Goal: Information Seeking & Learning: Learn about a topic

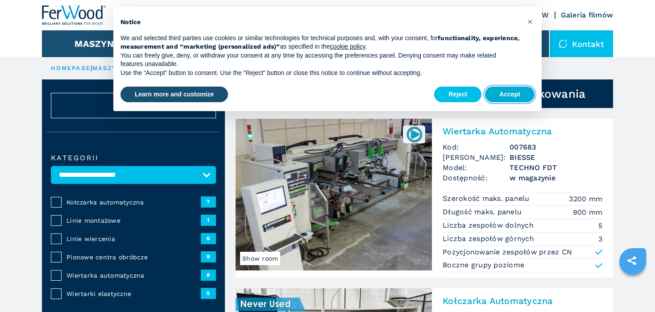
click at [519, 93] on button "Accept" at bounding box center [510, 95] width 50 height 16
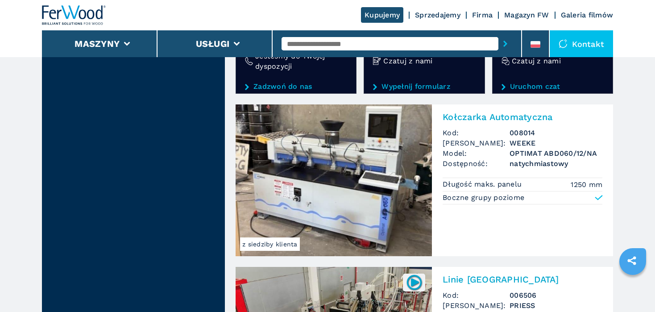
scroll to position [1427, 0]
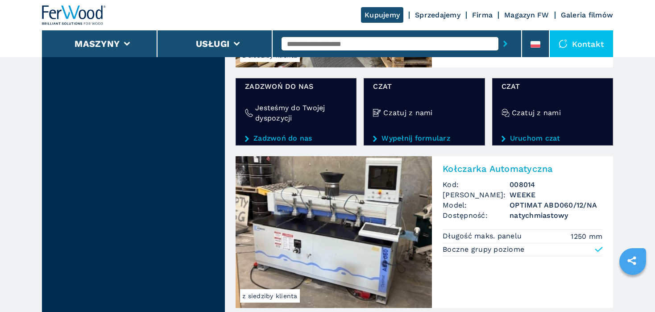
click at [498, 166] on h2 "Kołczarka Automatyczna" at bounding box center [522, 168] width 160 height 11
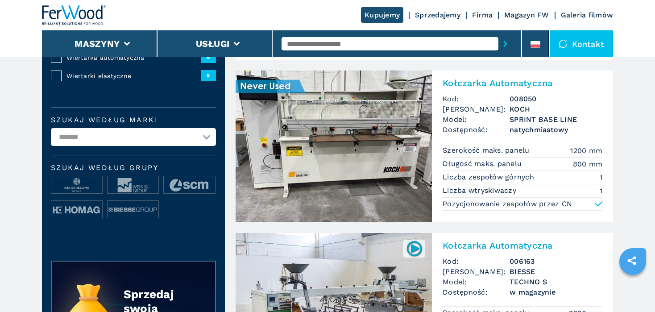
scroll to position [223, 0]
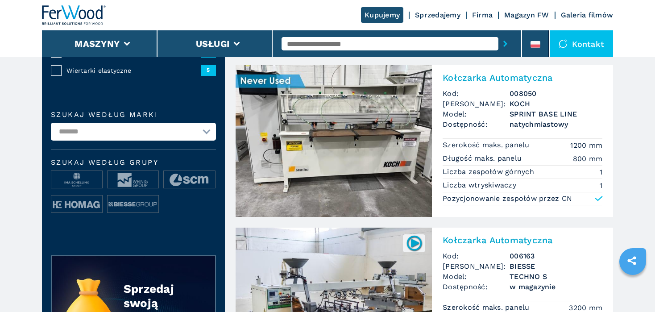
click at [498, 77] on h2 "Kołczarka Automatyczna" at bounding box center [522, 77] width 160 height 11
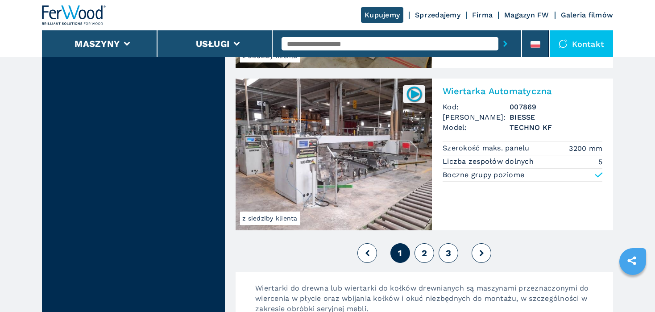
scroll to position [2141, 0]
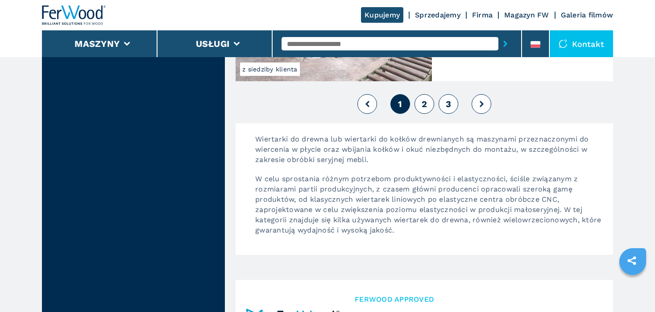
click at [424, 100] on span "2" at bounding box center [423, 104] width 5 height 11
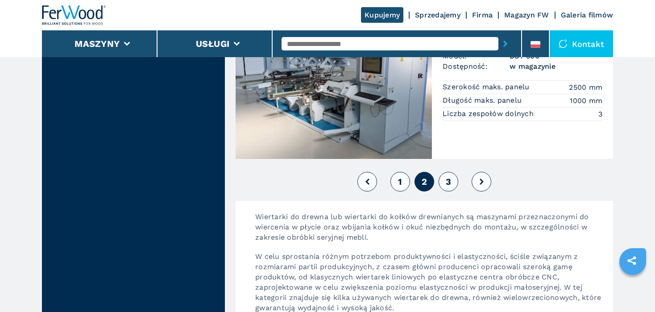
scroll to position [2052, 0]
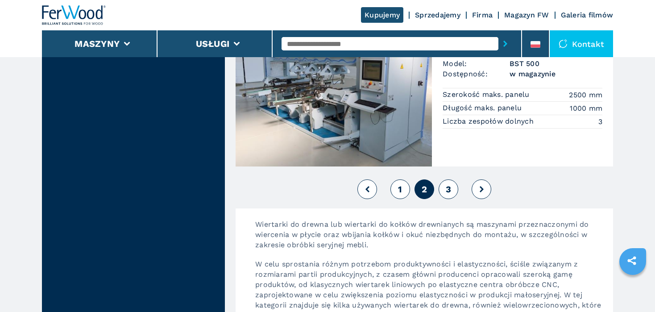
click at [450, 184] on span "3" at bounding box center [448, 189] width 5 height 11
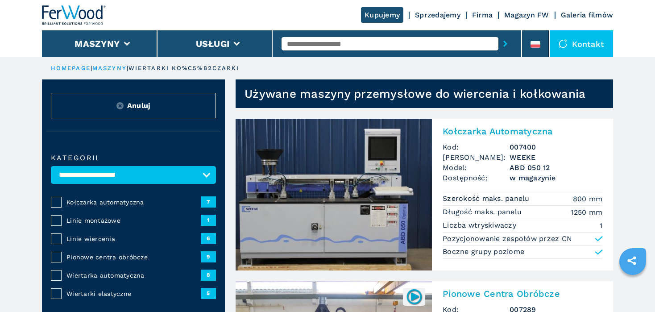
click at [572, 41] on div at bounding box center [564, 43] width 13 height 9
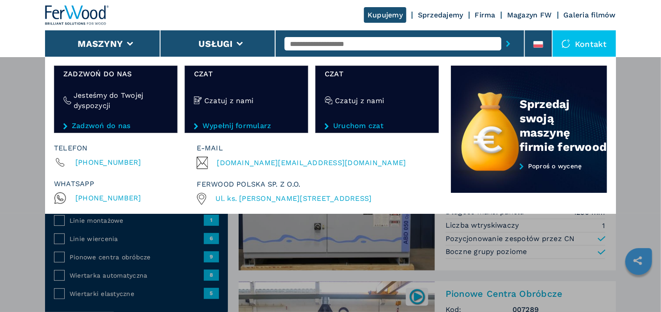
click at [635, 154] on div "Maszyny Okleiniarki Formatyzerki Centrum obróbcze cnc Wiertarki - kołczarki Pił…" at bounding box center [330, 213] width 661 height 312
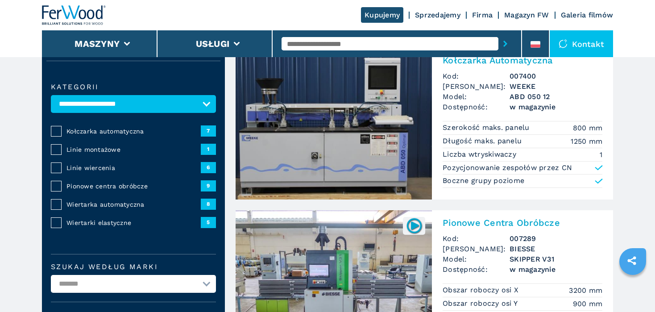
scroll to position [45, 0]
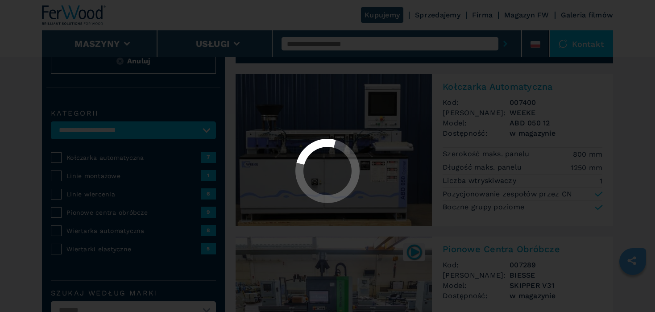
select select "**********"
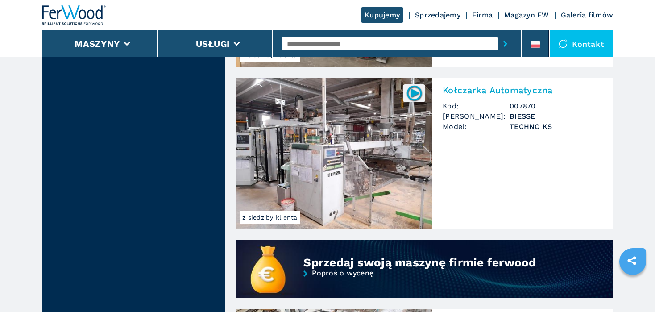
scroll to position [535, 0]
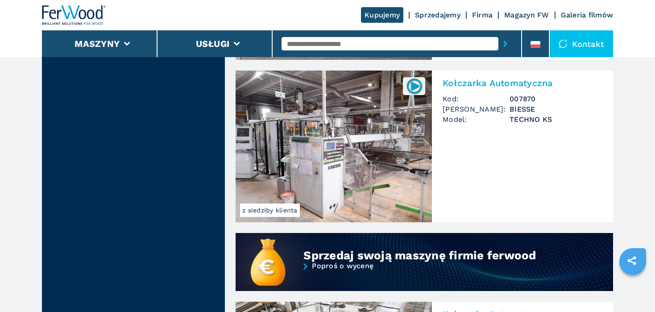
click at [504, 81] on h2 "Kołczarka Automatyczna" at bounding box center [522, 83] width 160 height 11
click at [502, 83] on h2 "Kołczarka Automatyczna" at bounding box center [522, 83] width 160 height 11
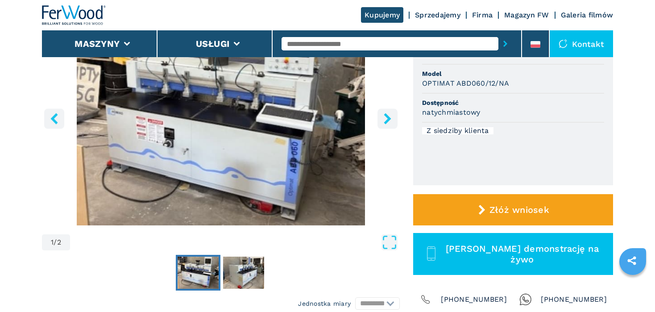
scroll to position [134, 0]
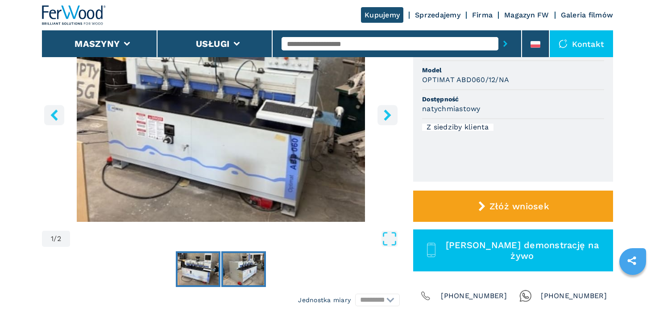
click at [242, 260] on img "Go to Slide 2" at bounding box center [243, 269] width 41 height 32
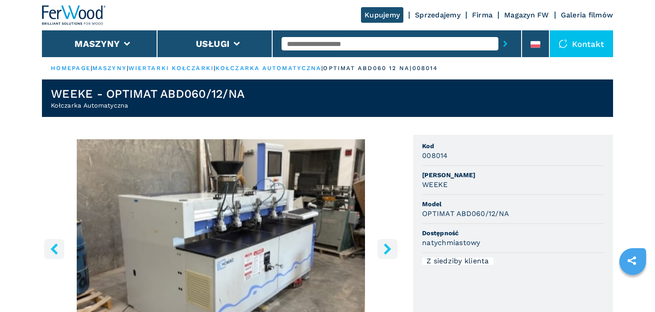
scroll to position [0, 0]
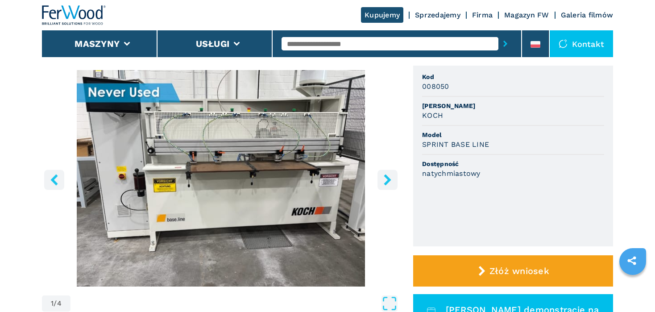
scroll to position [89, 0]
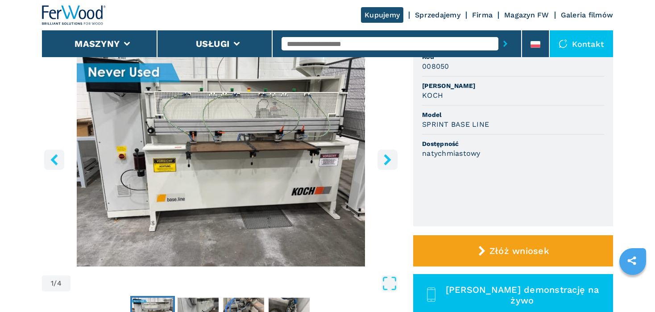
click at [388, 159] on icon "right-button" at bounding box center [387, 159] width 7 height 11
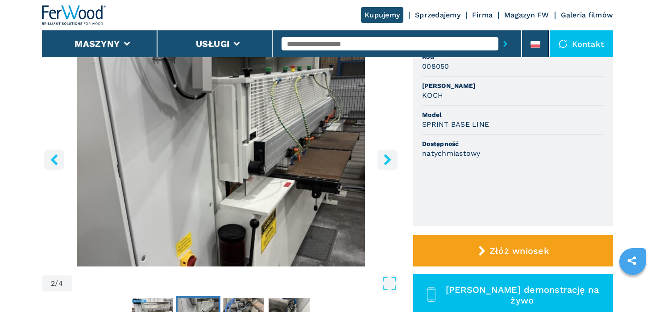
click at [388, 159] on icon "right-button" at bounding box center [387, 159] width 7 height 11
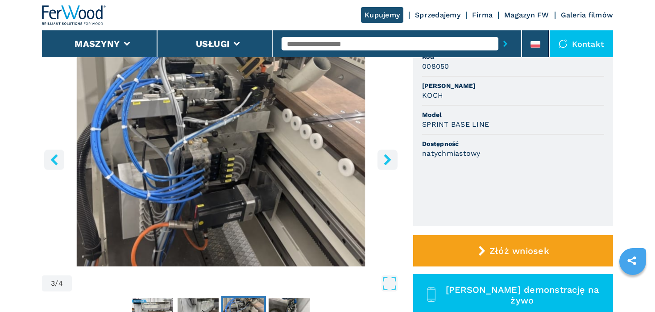
click at [388, 159] on icon "right-button" at bounding box center [387, 159] width 7 height 11
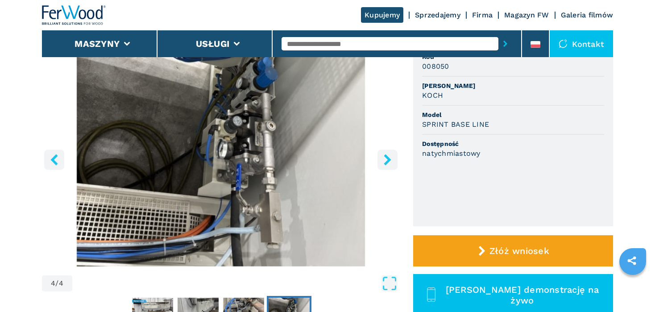
click at [388, 159] on icon "right-button" at bounding box center [387, 159] width 7 height 11
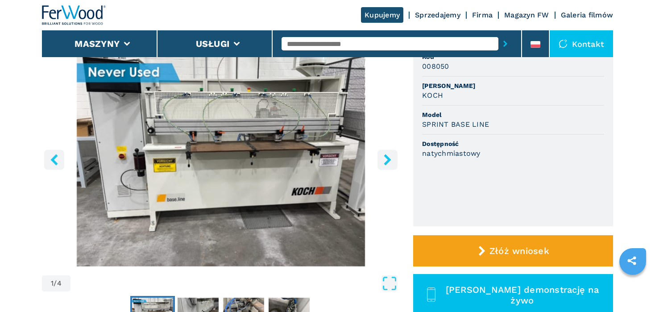
click at [388, 159] on icon "right-button" at bounding box center [387, 159] width 7 height 11
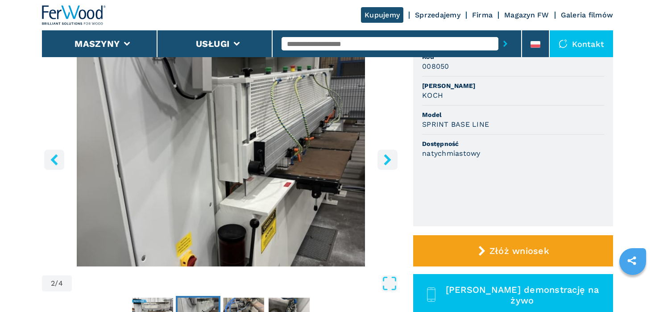
click at [388, 159] on icon "right-button" at bounding box center [387, 159] width 7 height 11
click at [389, 165] on icon "right-button" at bounding box center [387, 159] width 11 height 11
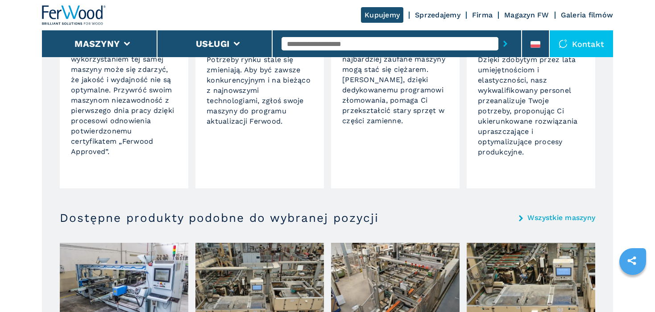
scroll to position [758, 0]
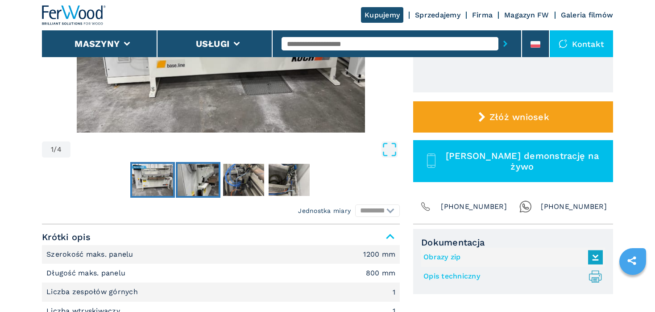
click at [198, 180] on img "Go to Slide 2" at bounding box center [198, 180] width 41 height 32
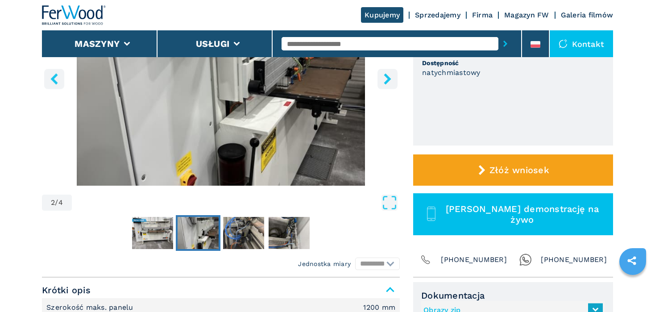
scroll to position [178, 0]
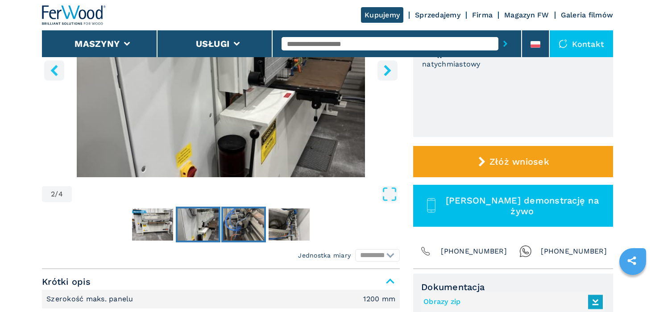
click at [238, 235] on img "Go to Slide 3" at bounding box center [243, 224] width 41 height 32
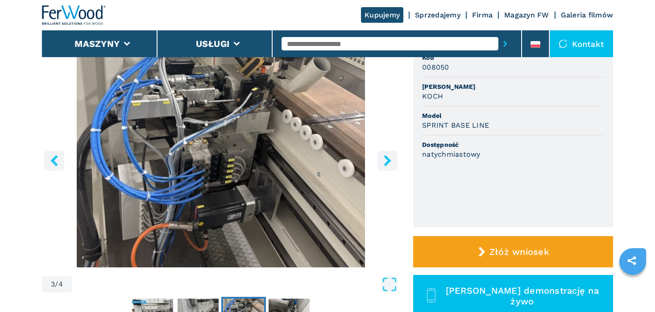
scroll to position [89, 0]
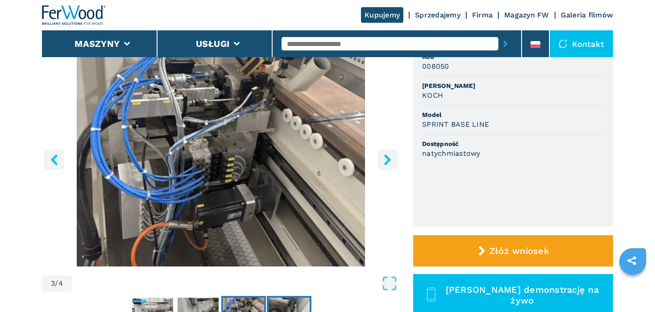
click at [291, 300] on img "Go to Slide 4" at bounding box center [289, 313] width 41 height 32
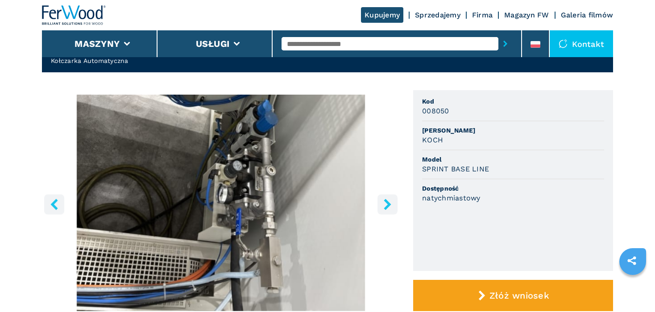
scroll to position [45, 0]
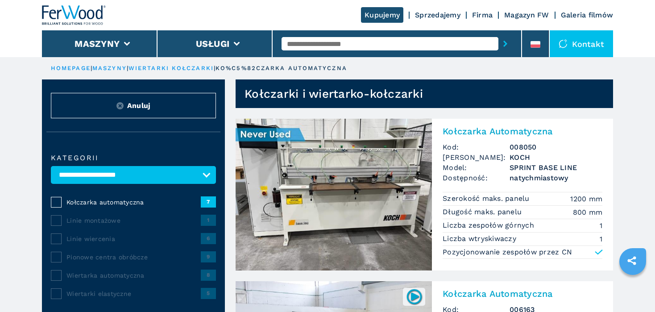
click at [477, 132] on h2 "Kołczarka Automatyczna" at bounding box center [522, 131] width 160 height 11
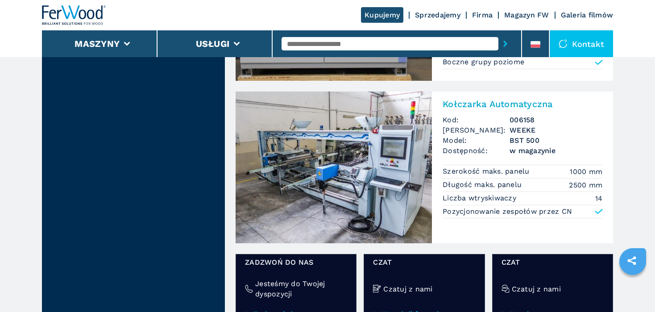
scroll to position [1070, 0]
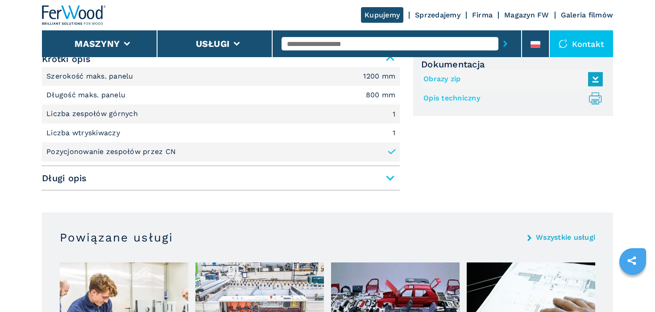
scroll to position [401, 0]
click at [392, 176] on span "Długi opis" at bounding box center [221, 177] width 358 height 16
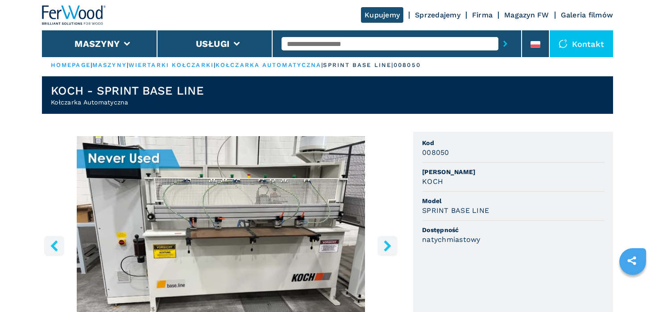
scroll to position [0, 0]
